Goal: Task Accomplishment & Management: Manage account settings

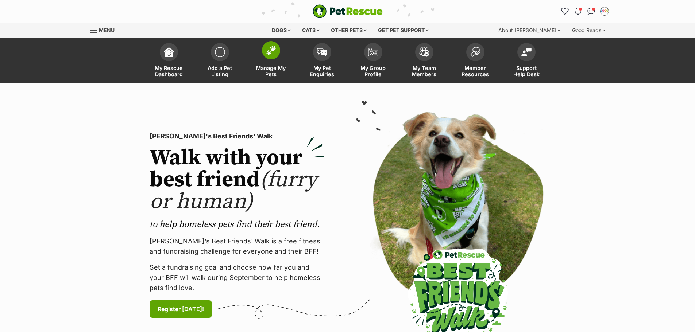
click at [273, 49] on img at bounding box center [271, 50] width 10 height 9
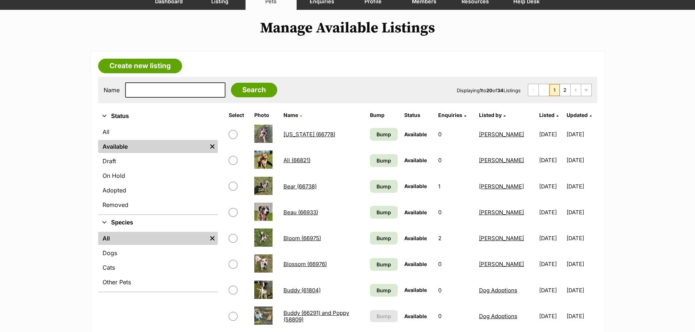
scroll to position [109, 0]
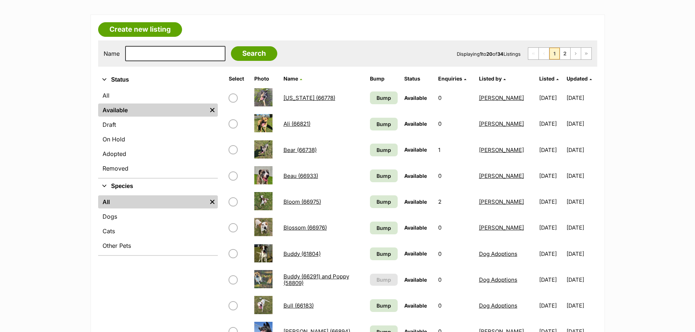
click at [233, 175] on input "checkbox" at bounding box center [233, 176] width 9 height 9
checkbox input "true"
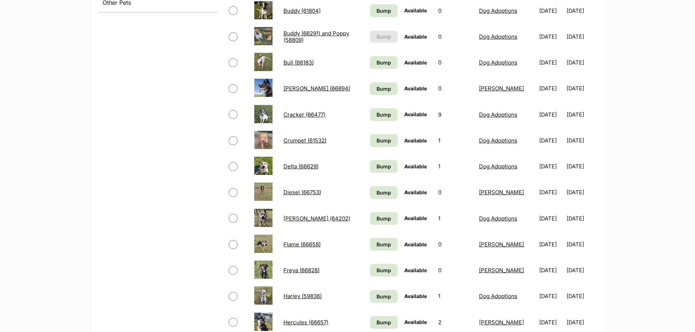
scroll to position [365, 0]
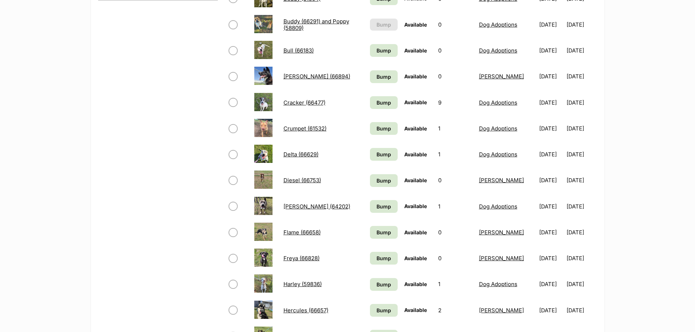
click at [234, 156] on input "checkbox" at bounding box center [233, 154] width 9 height 9
checkbox input "true"
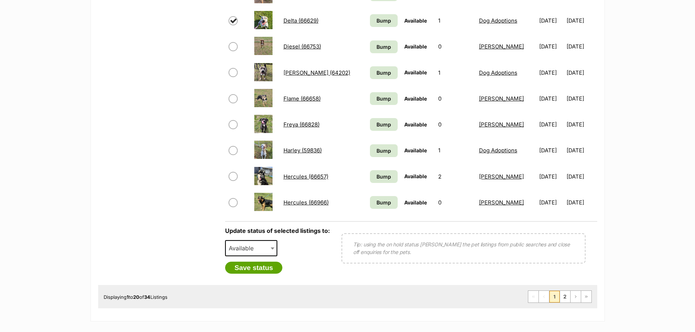
scroll to position [510, 0]
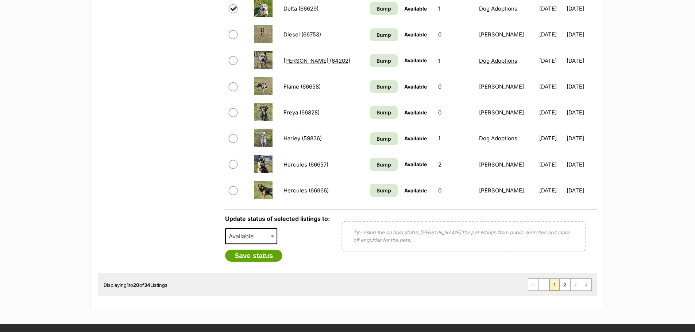
click at [258, 239] on span "Available" at bounding box center [243, 236] width 35 height 10
select select "rehomed"
click at [260, 258] on button "Save status" at bounding box center [254, 256] width 58 height 12
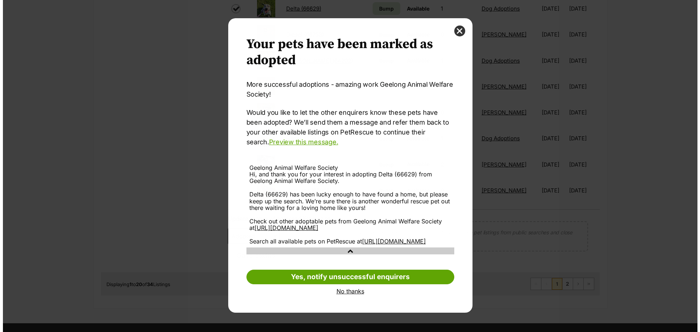
scroll to position [0, 0]
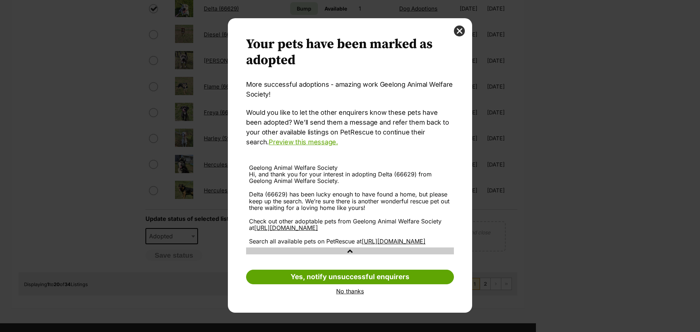
click at [361, 295] on link "No thanks" at bounding box center [350, 291] width 208 height 7
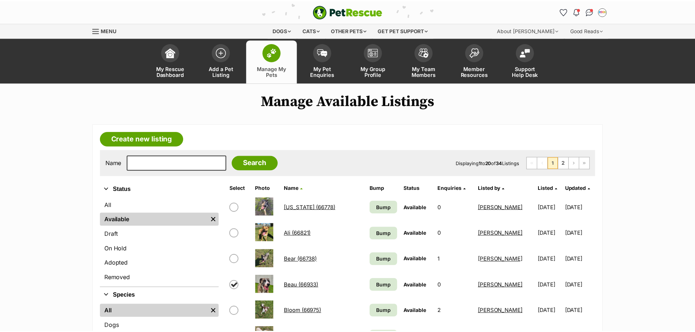
scroll to position [510, 0]
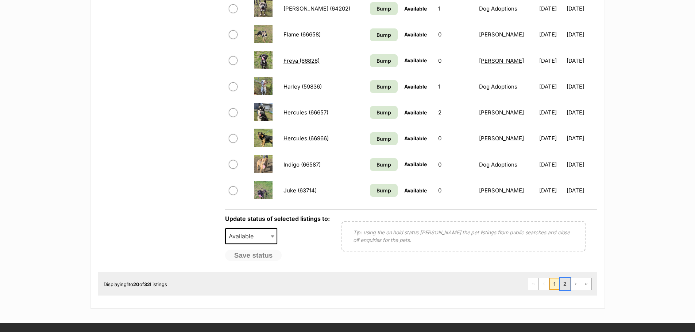
click at [565, 285] on link "2" at bounding box center [565, 284] width 10 height 12
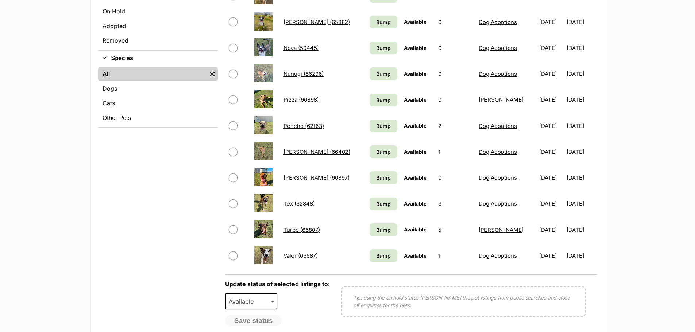
scroll to position [255, 0]
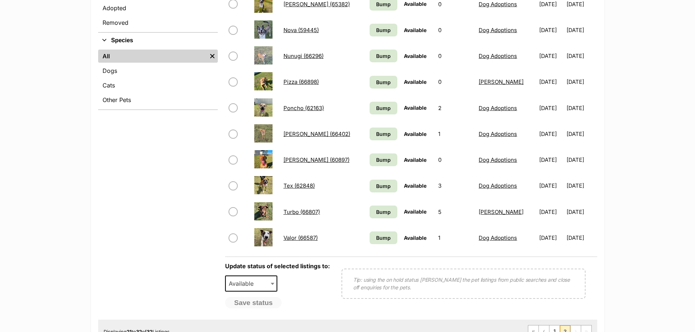
drag, startPoint x: 233, startPoint y: 211, endPoint x: 244, endPoint y: 287, distance: 76.3
click at [233, 211] on input "checkbox" at bounding box center [233, 211] width 9 height 9
checkbox input "true"
click at [256, 285] on span "Available" at bounding box center [243, 284] width 35 height 10
select select "rehomed"
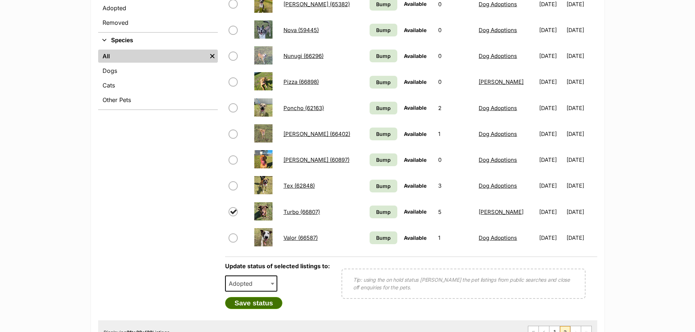
click at [260, 302] on button "Save status" at bounding box center [254, 303] width 58 height 12
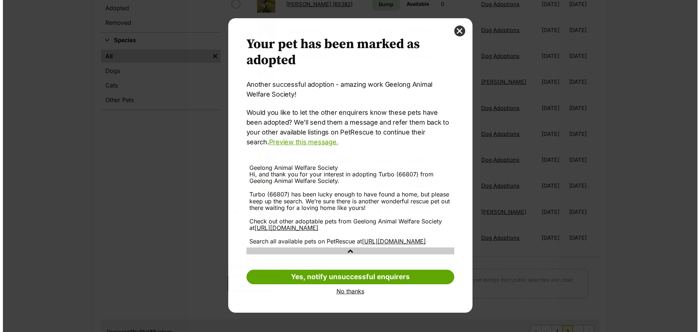
scroll to position [0, 0]
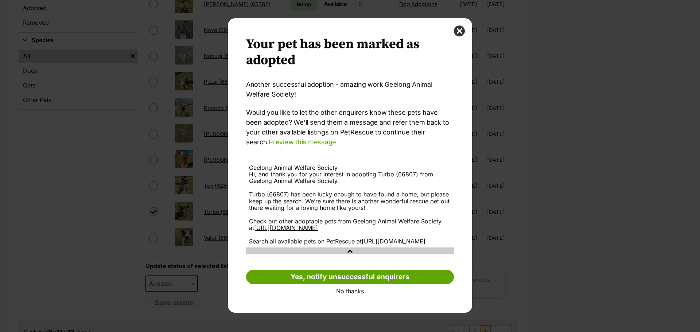
click at [355, 295] on link "No thanks" at bounding box center [350, 291] width 208 height 7
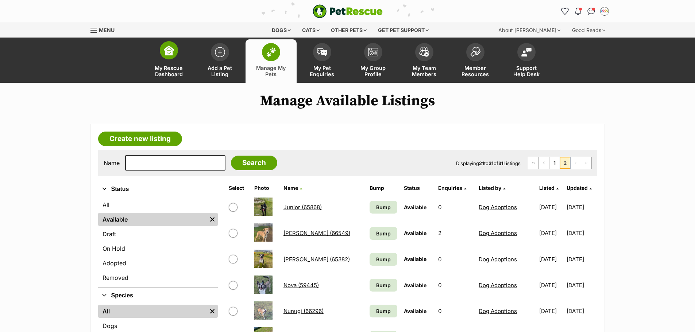
click at [162, 60] on link "My Rescue Dashboard" at bounding box center [168, 60] width 51 height 43
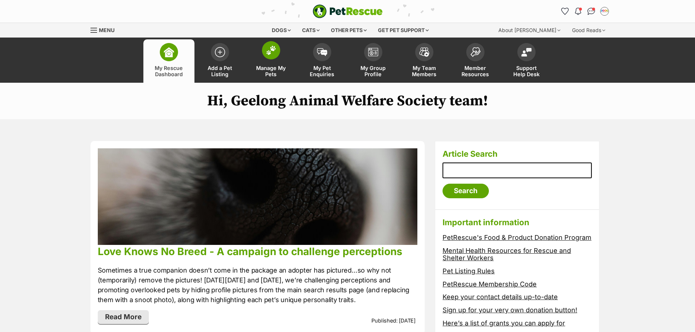
click at [267, 59] on link "Manage My Pets" at bounding box center [270, 60] width 51 height 43
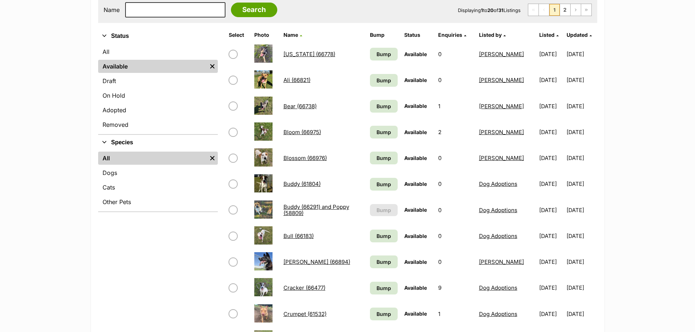
scroll to position [109, 0]
